Goal: Task Accomplishment & Management: Manage account settings

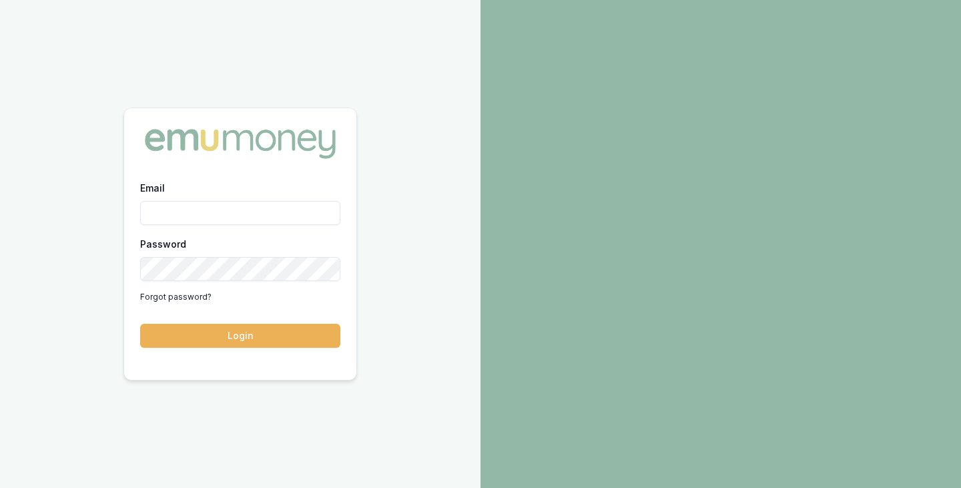
click at [219, 213] on input "Email" at bounding box center [240, 213] width 200 height 24
type input "brad.hearns@emumoney.com.au"
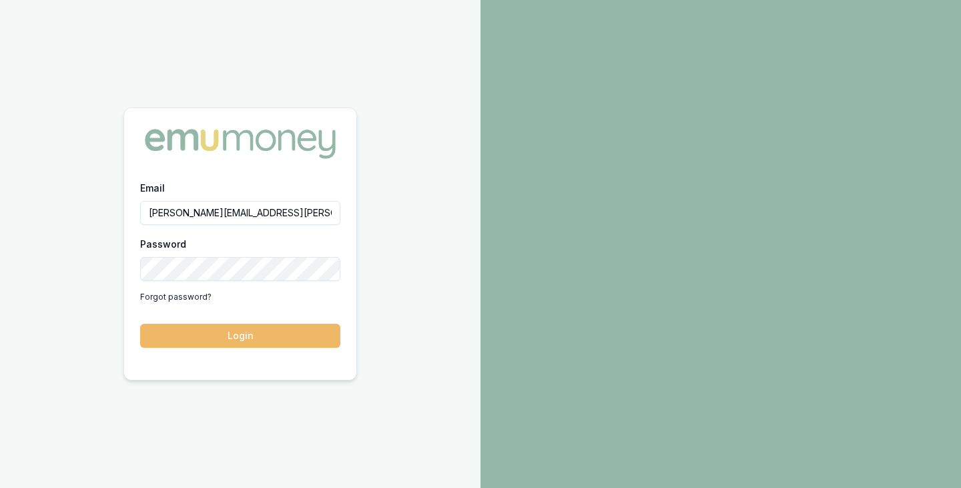
click at [293, 328] on button "Login" at bounding box center [240, 336] width 200 height 24
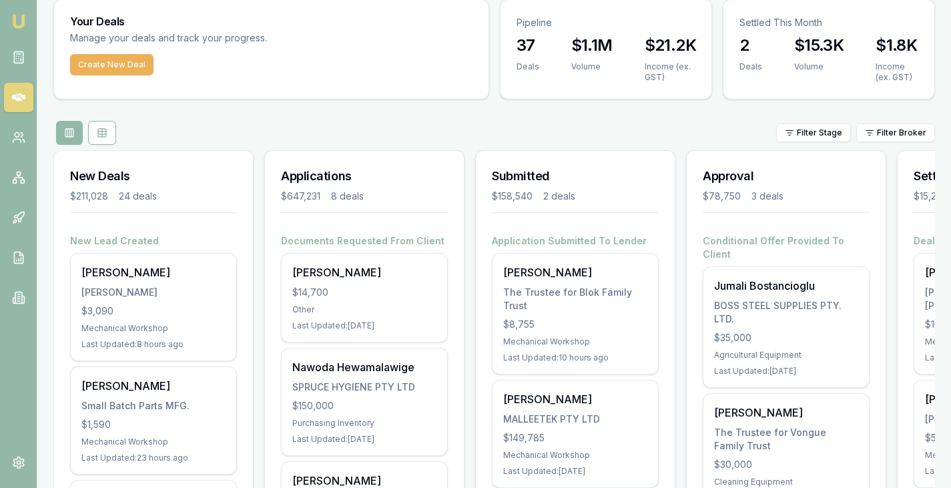
scroll to position [47, 0]
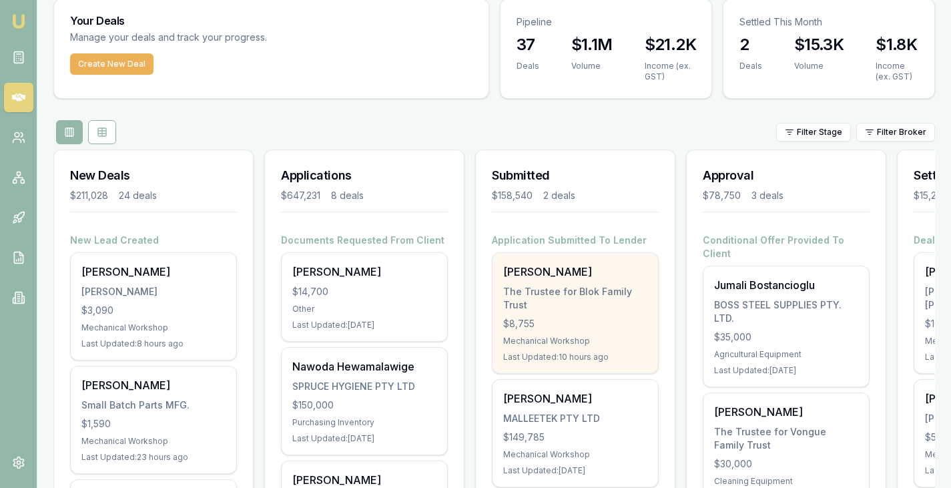
click at [535, 300] on div "The Trustee for Blok Family Trust" at bounding box center [575, 298] width 144 height 27
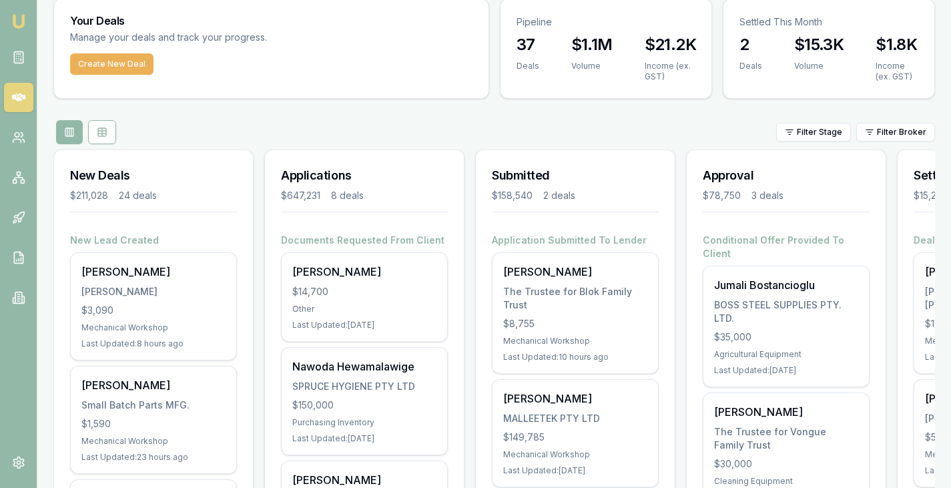
click at [498, 98] on div "Your Deals Manage your deals and track your progress. Create New Deal Pipeline …" at bounding box center [493, 49] width 881 height 100
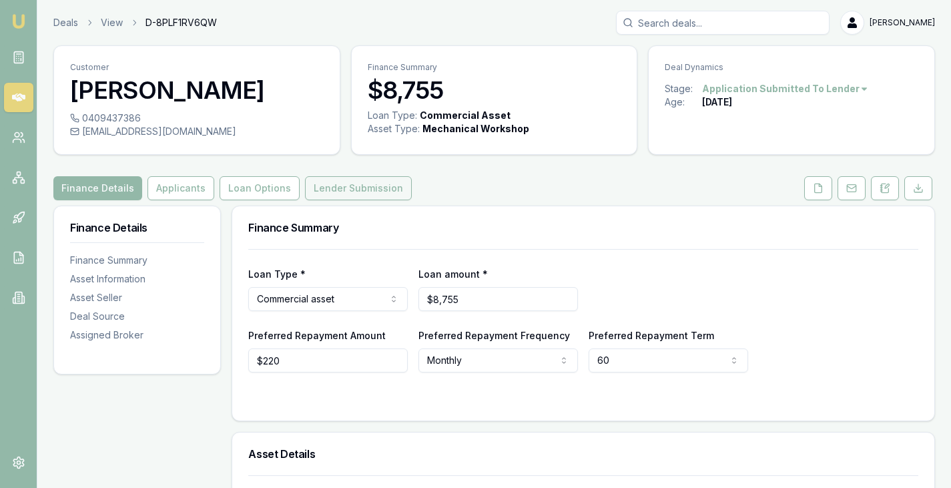
click at [358, 183] on button "Lender Submission" at bounding box center [358, 188] width 107 height 24
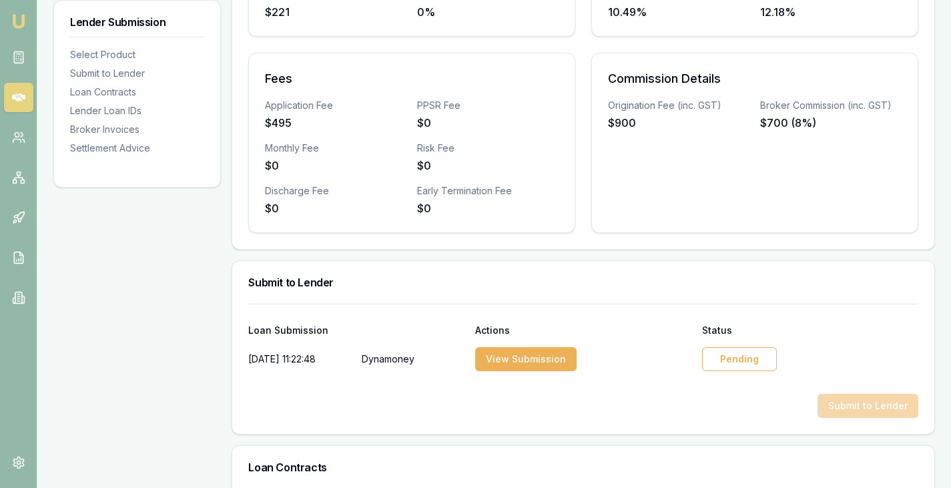
scroll to position [422, 0]
click at [738, 363] on div "Pending" at bounding box center [739, 358] width 75 height 24
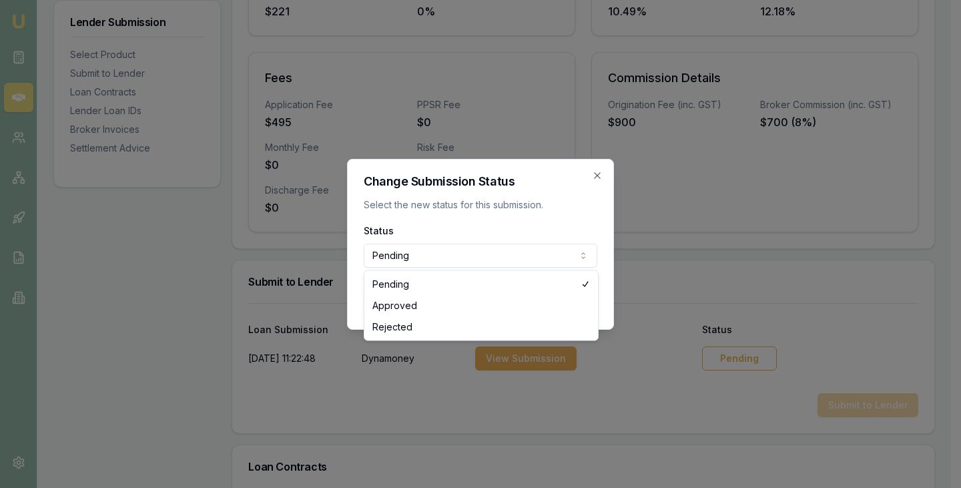
select select "APPROVED"
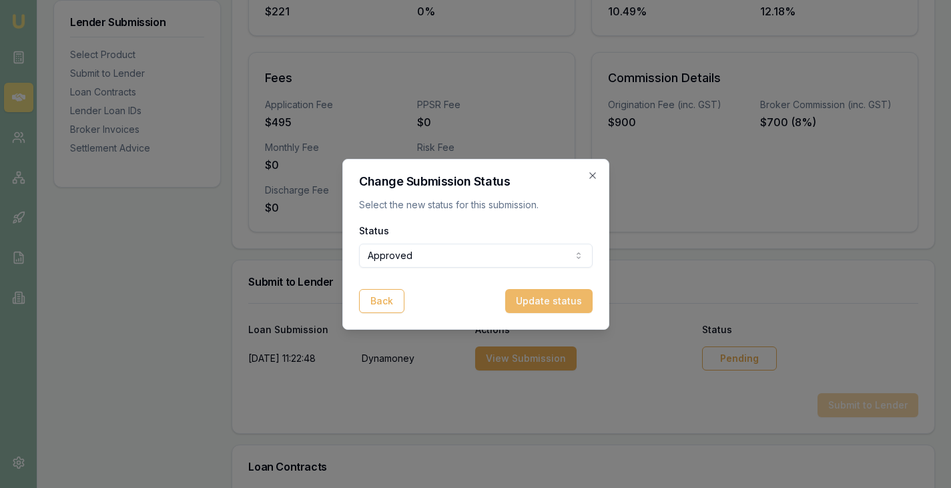
click at [563, 303] on button "Update status" at bounding box center [548, 301] width 87 height 24
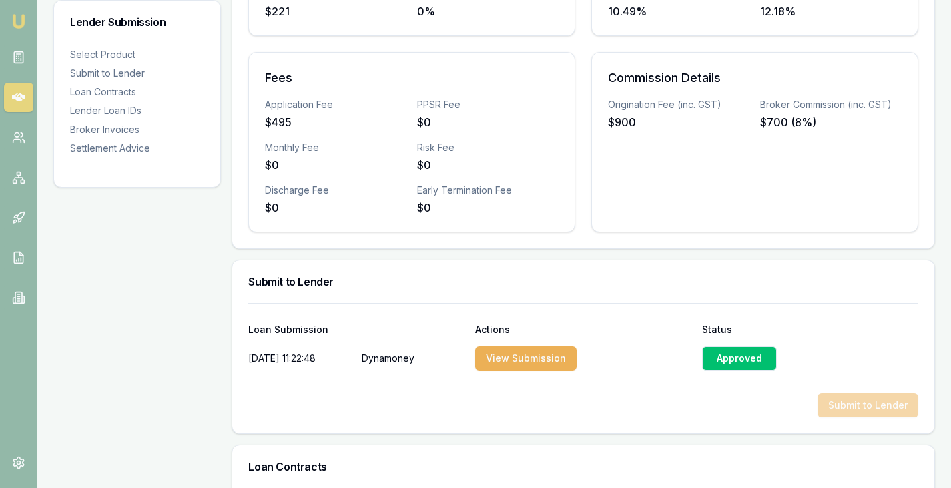
scroll to position [0, 0]
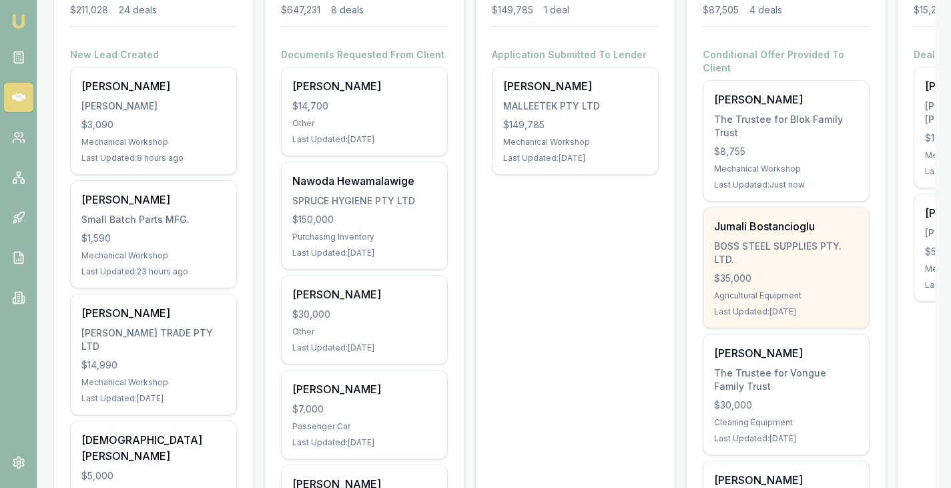
scroll to position [0, 162]
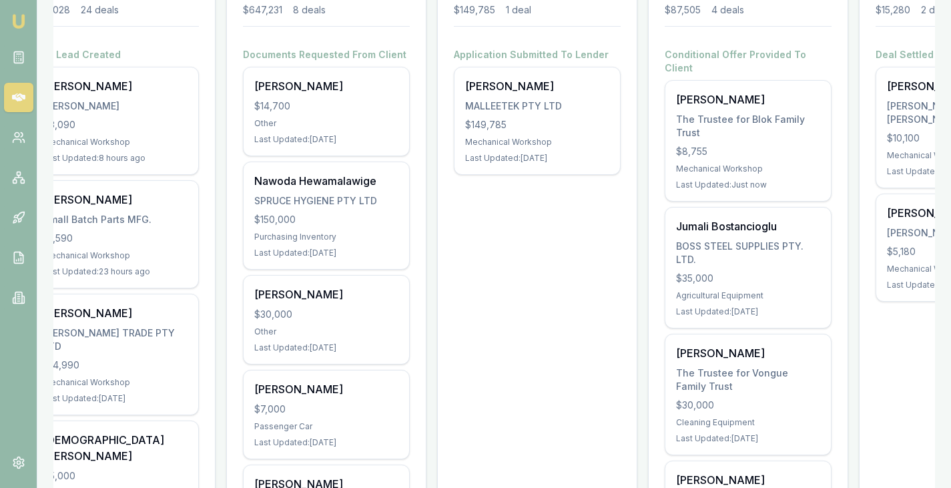
scroll to position [0, 0]
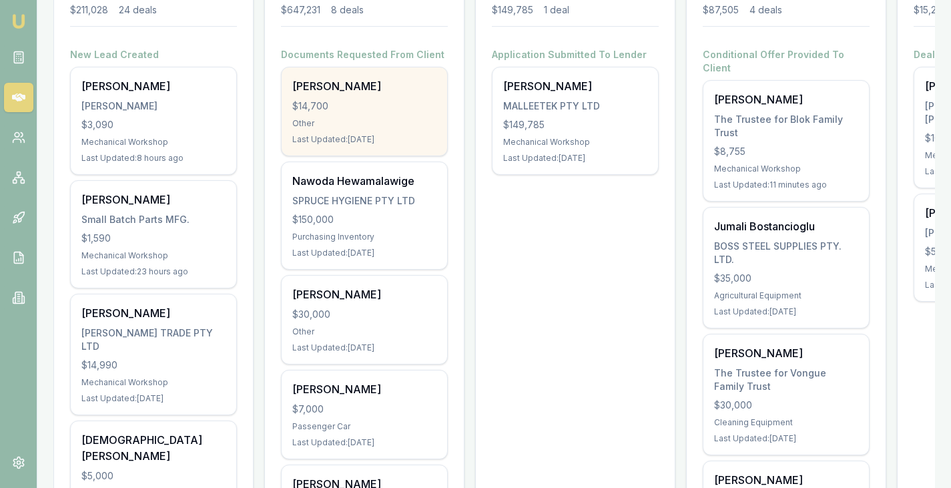
click at [352, 98] on div "Juan Baca $14,700 Other Last Updated: 6 days ago" at bounding box center [364, 111] width 165 height 88
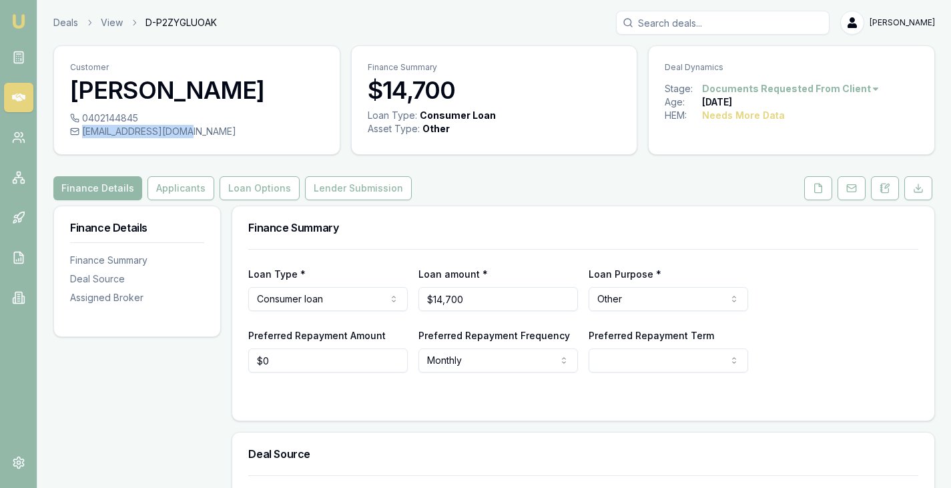
drag, startPoint x: 83, startPoint y: 131, endPoint x: 195, endPoint y: 139, distance: 112.4
click at [195, 139] on div "0402144845 elvis_nb@hotmail.com" at bounding box center [197, 132] width 286 height 43
copy div "elvis_nb@hotmail.com"
